Goal: Book appointment/travel/reservation

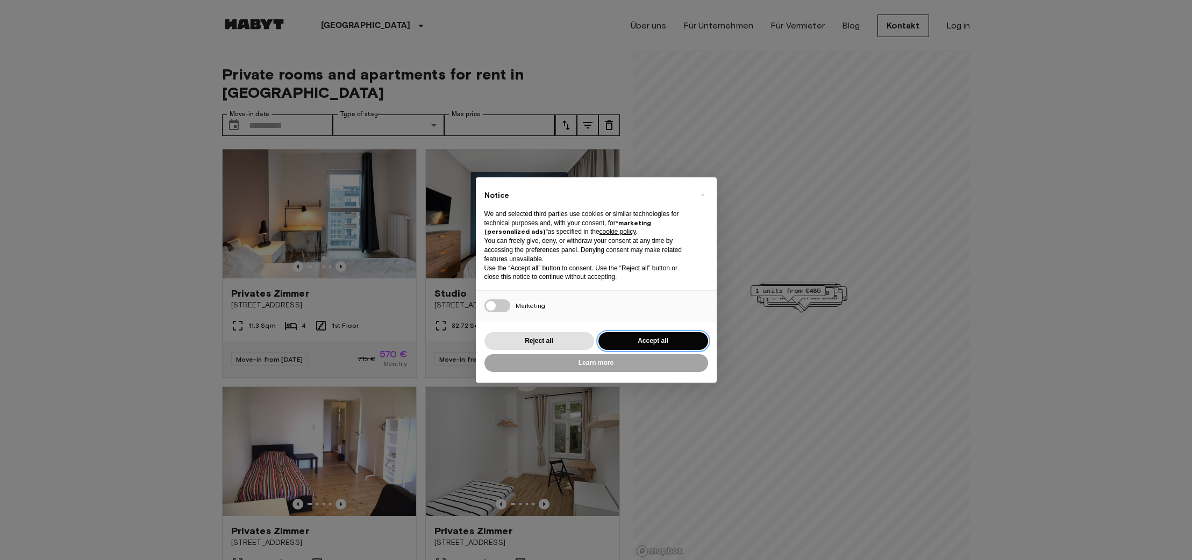
click at [653, 338] on button "Accept all" at bounding box center [654, 341] width 110 height 18
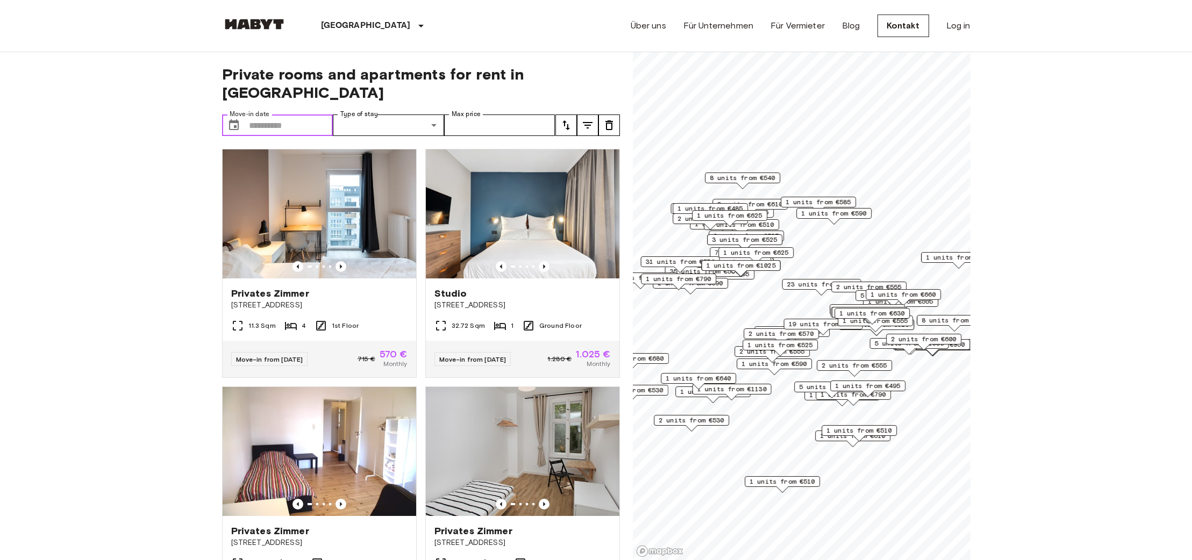
click at [297, 115] on input "Move-in date" at bounding box center [291, 126] width 84 height 22
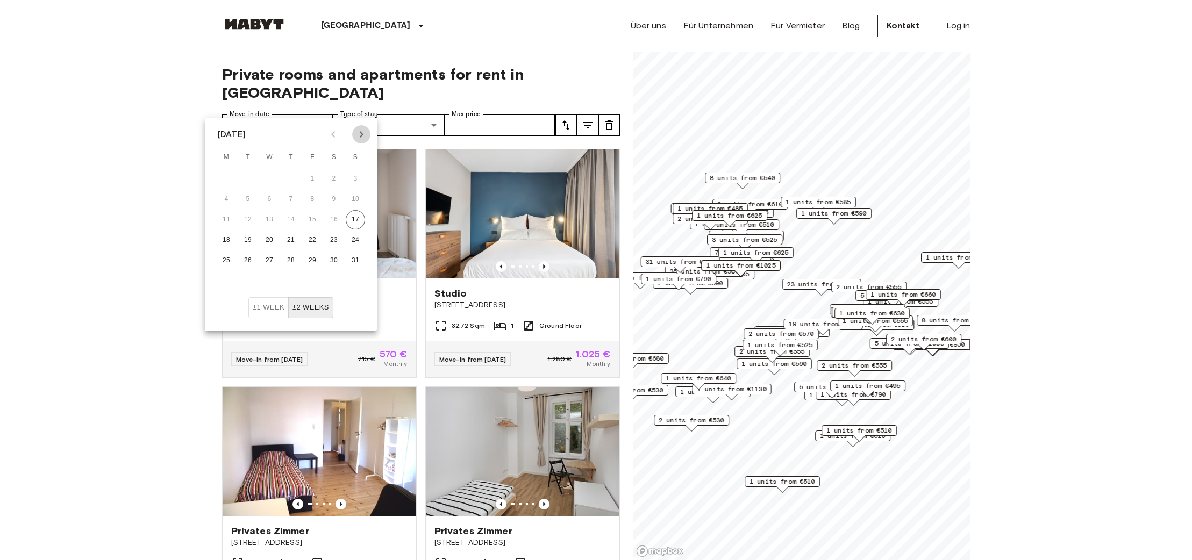
click at [365, 134] on icon "Next month" at bounding box center [361, 134] width 13 height 13
click at [272, 181] on button "1" at bounding box center [269, 178] width 19 height 19
type input "**********"
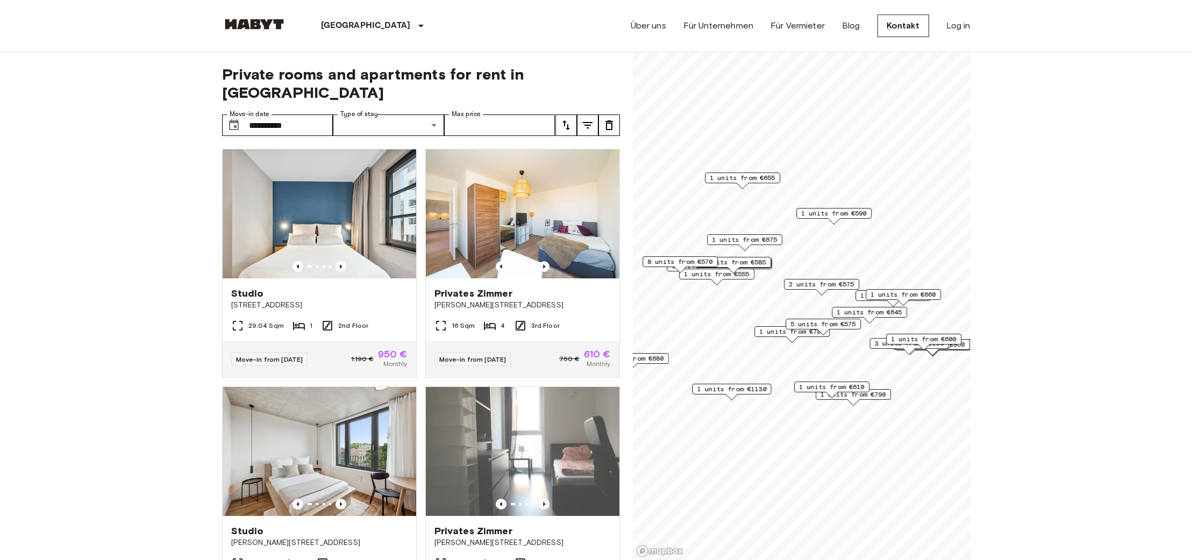
click at [342, 261] on icon "Previous image" at bounding box center [341, 266] width 11 height 11
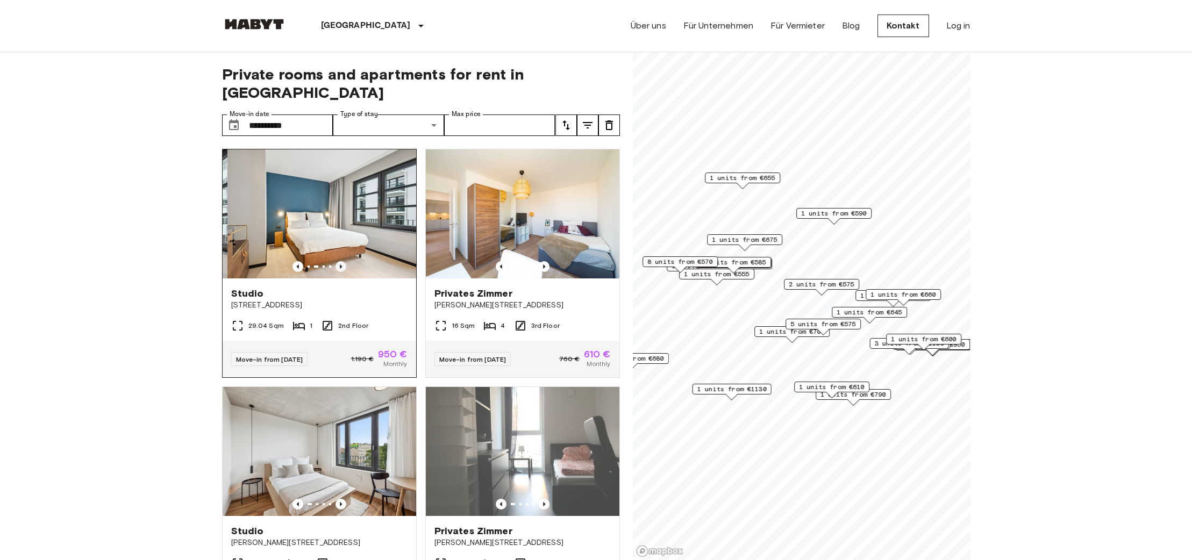
click at [342, 261] on icon "Previous image" at bounding box center [341, 266] width 11 height 11
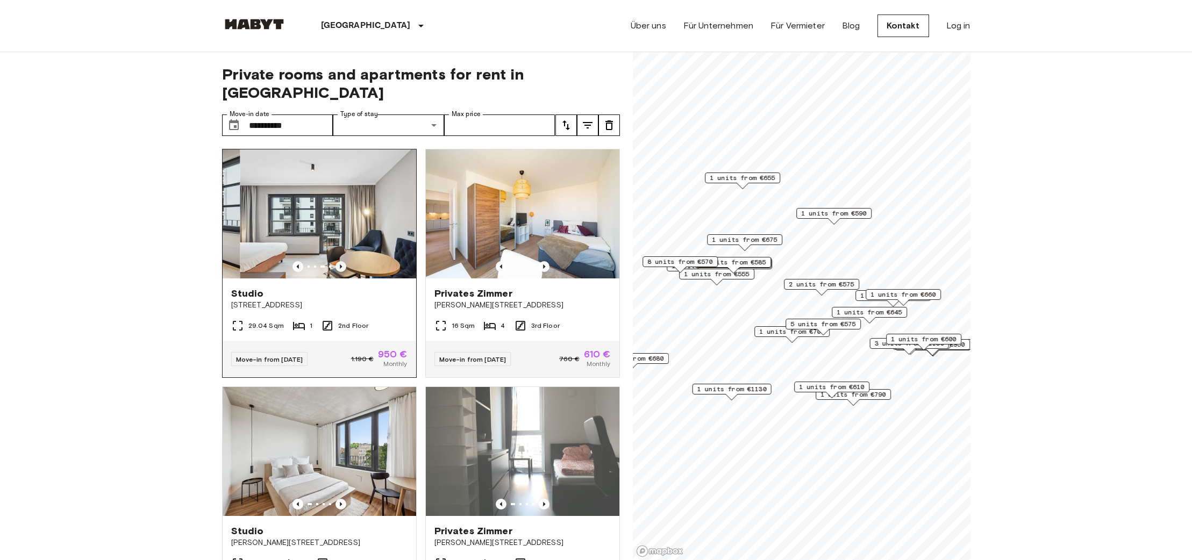
click at [342, 261] on icon "Previous image" at bounding box center [341, 266] width 11 height 11
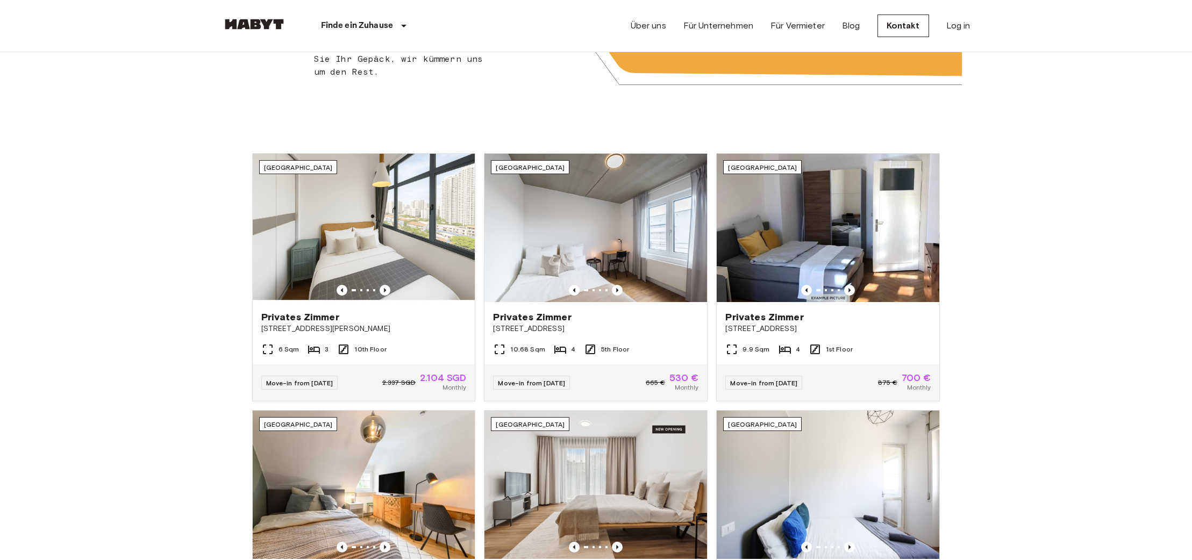
scroll to position [362, 0]
